Goal: Entertainment & Leisure: Consume media (video, audio)

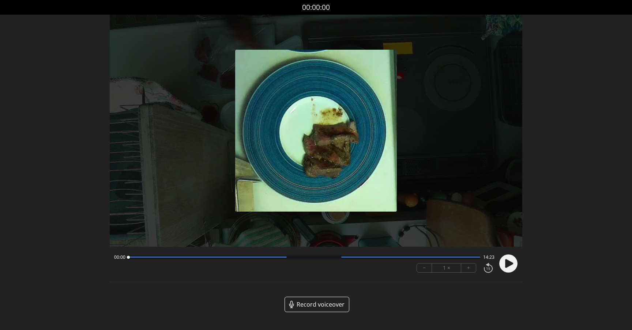
click at [512, 270] on circle at bounding box center [509, 264] width 18 height 18
click at [216, 257] on div at bounding box center [207, 257] width 158 height 1
click at [285, 258] on div at bounding box center [304, 258] width 352 height 4
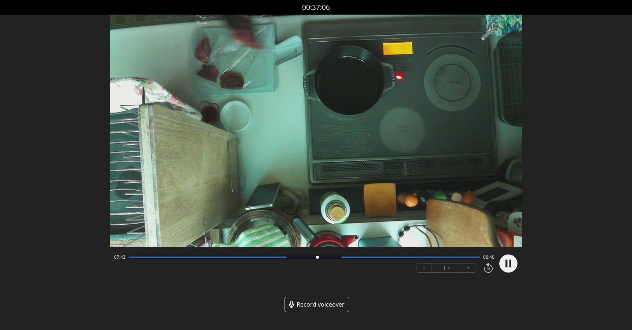
click at [409, 258] on div at bounding box center [304, 258] width 352 height 4
click at [444, 259] on div at bounding box center [304, 258] width 352 height 4
click at [461, 258] on div at bounding box center [410, 257] width 139 height 1
